Goal: Task Accomplishment & Management: Use online tool/utility

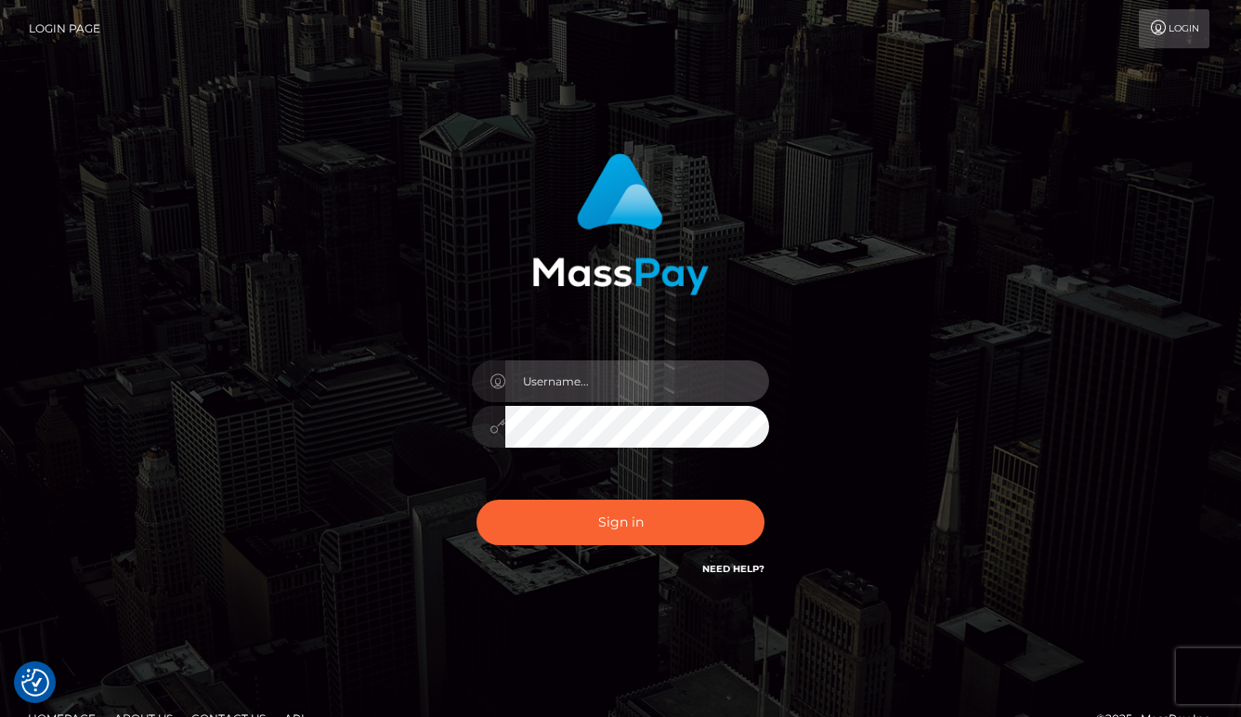
type input "[DOMAIN_NAME]"
click at [650, 495] on div "Sign in Need Help?" at bounding box center [620, 530] width 325 height 83
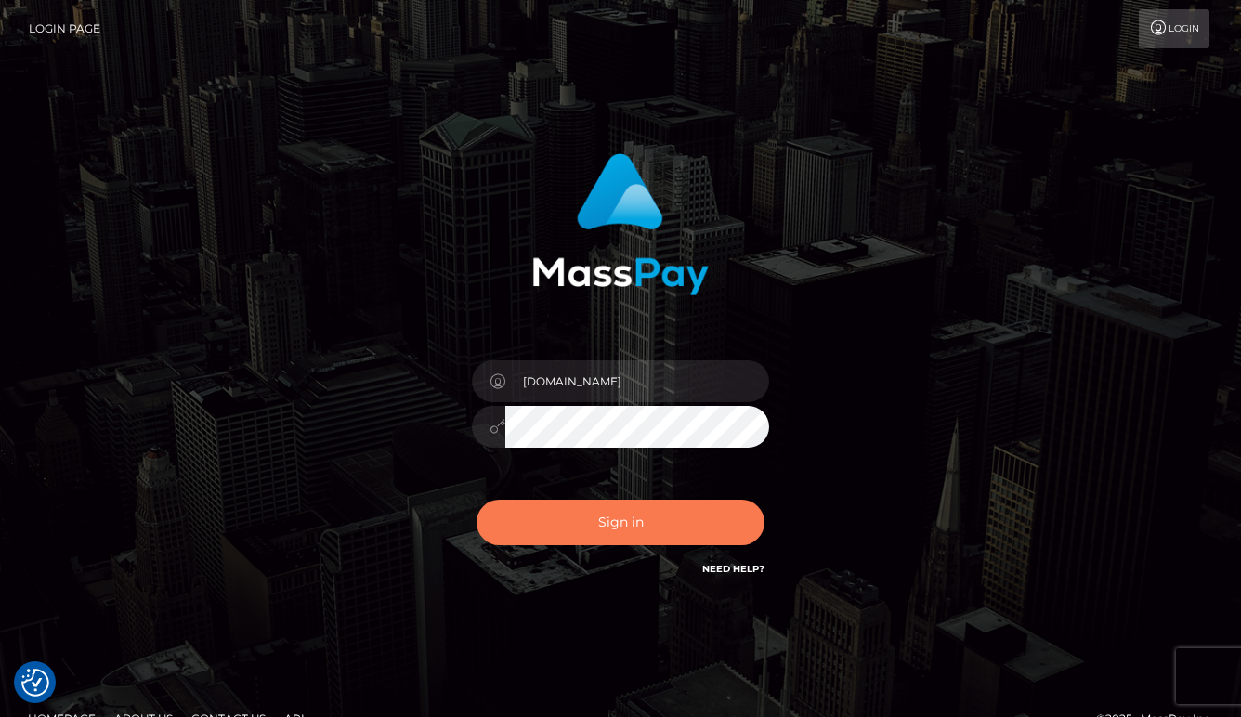
click at [655, 518] on button "Sign in" at bounding box center [621, 523] width 288 height 46
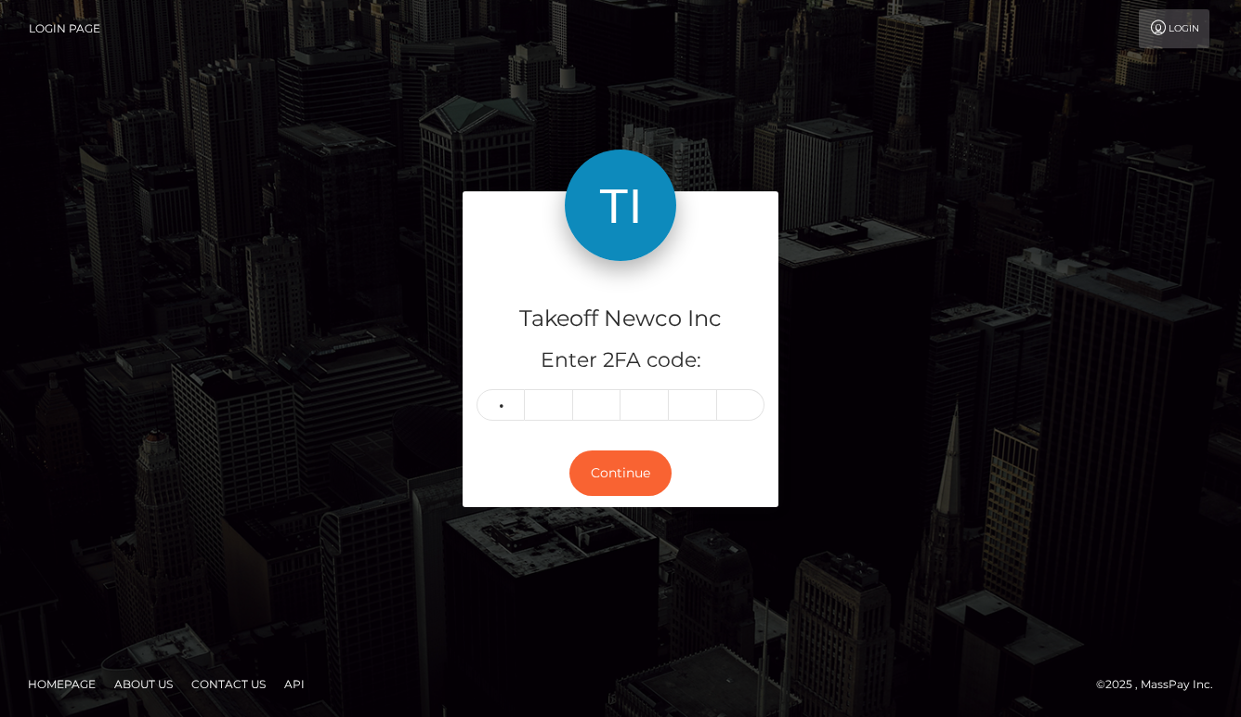
type input "2"
type input "0"
type input "9"
type input "4"
type input "6"
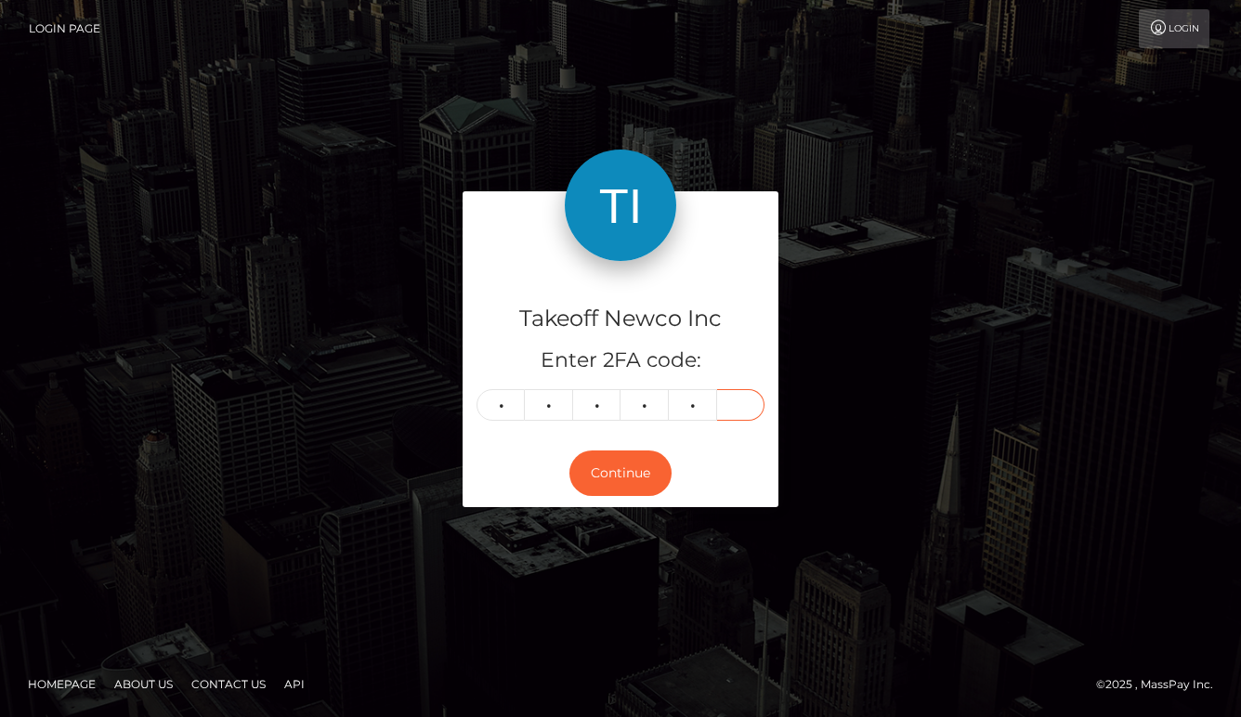
type input "2"
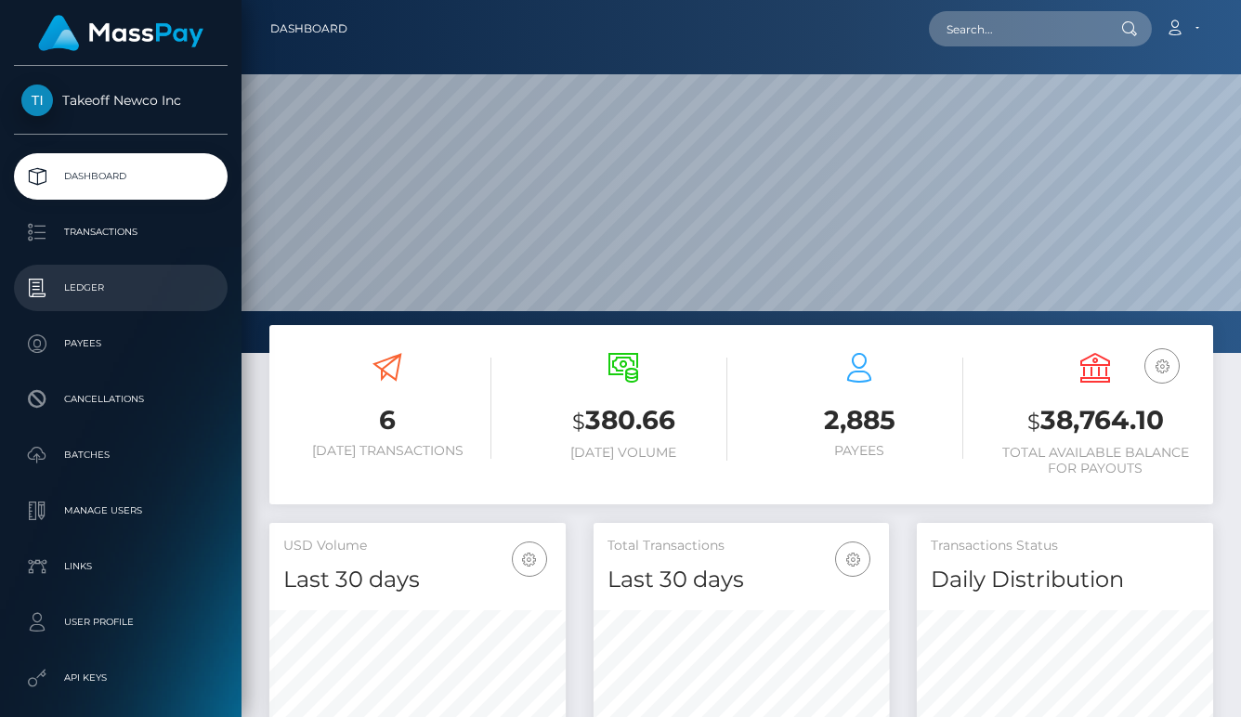
click at [109, 291] on p "Ledger" at bounding box center [120, 288] width 199 height 28
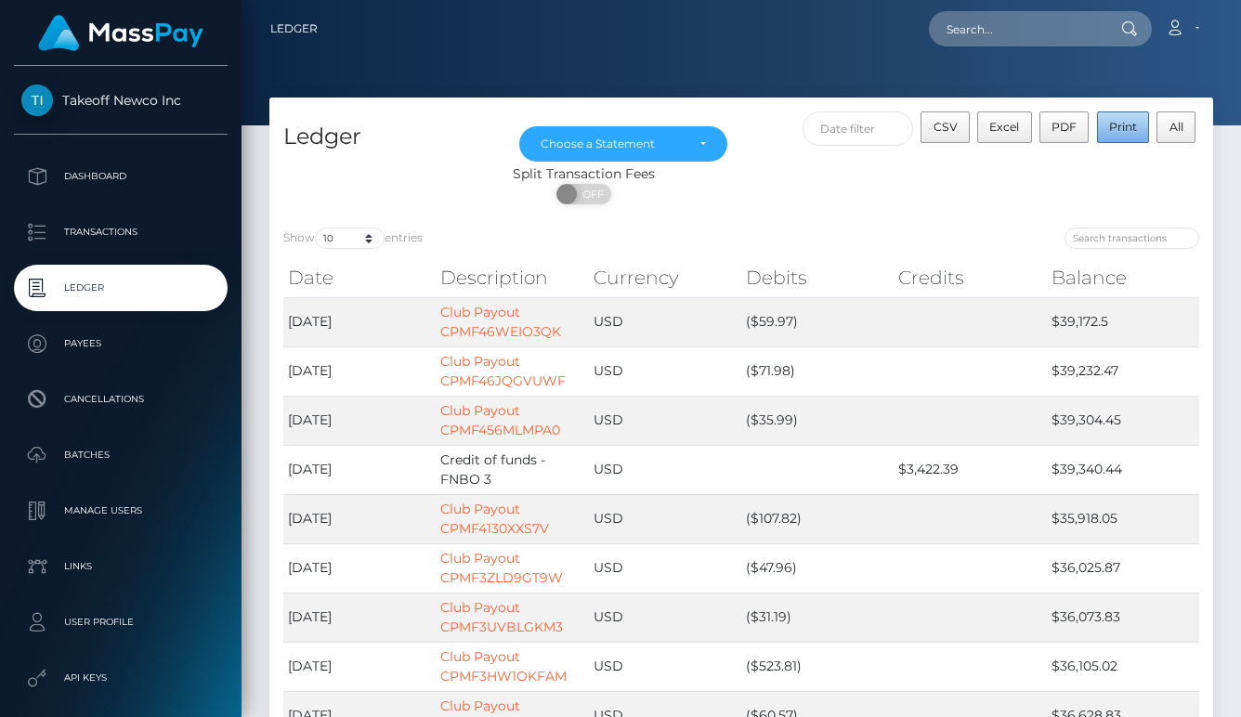
click at [1122, 131] on span "Print" at bounding box center [1123, 127] width 28 height 14
click at [1132, 229] on input "search" at bounding box center [1132, 238] width 135 height 21
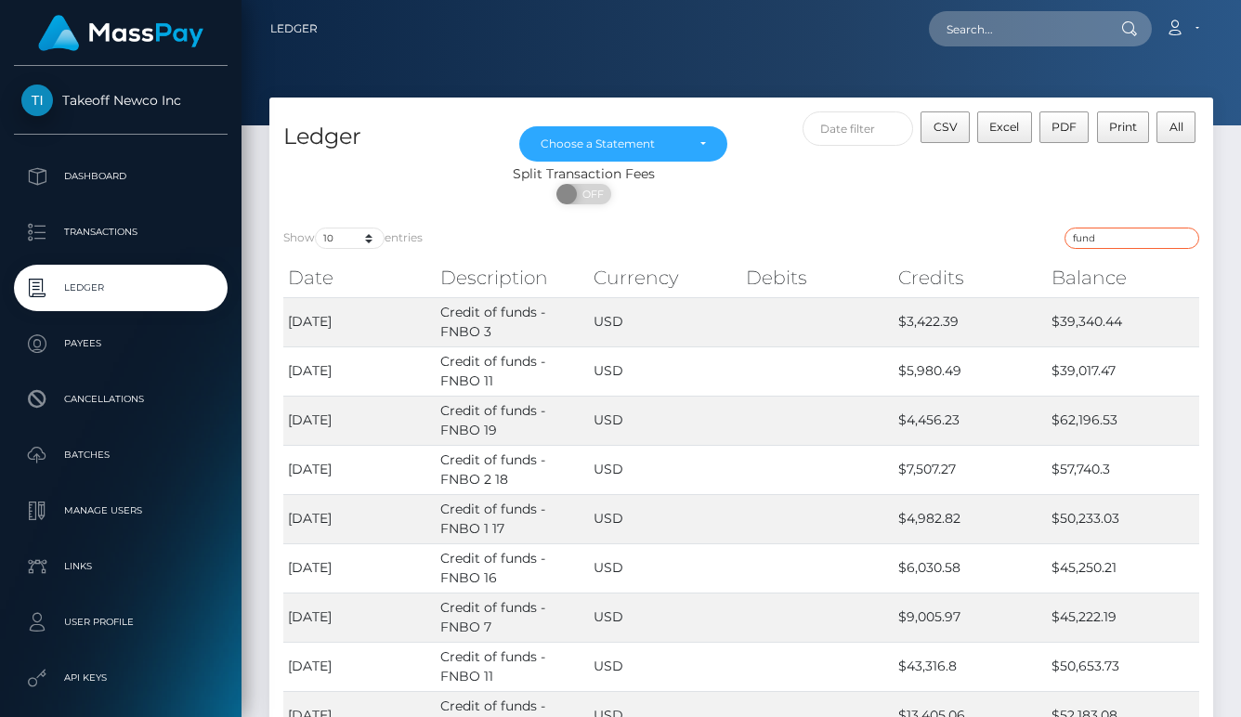
type input "fund"
